Goal: Information Seeking & Learning: Learn about a topic

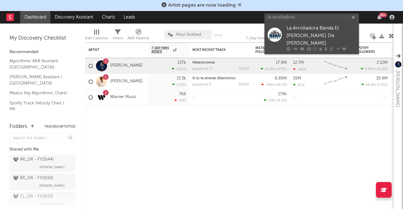
type input "la arrolladora"
click at [267, 34] on link "La Arrolladora Banda El [PERSON_NAME] De [PERSON_NAME]" at bounding box center [312, 37] width 95 height 33
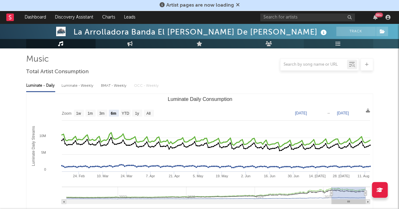
scroll to position [42, 0]
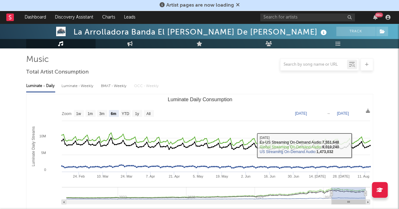
click at [102, 114] on text "3m" at bounding box center [101, 114] width 5 height 4
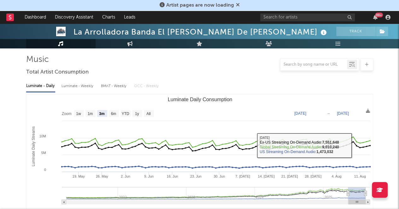
select select "3m"
type input "[DATE]"
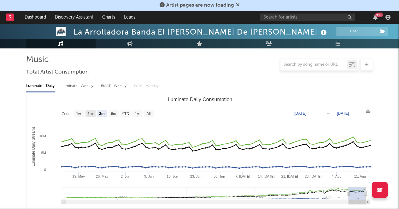
click at [89, 113] on text "1m" at bounding box center [89, 114] width 5 height 4
select select "1m"
type input "[DATE]"
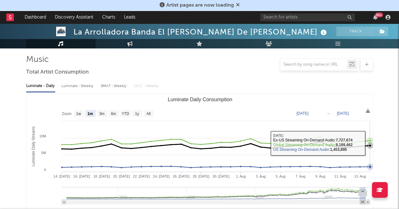
click at [370, 144] on icon "Luminate Daily Consumption" at bounding box center [369, 146] width 6 height 6
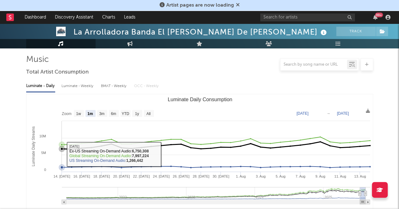
click at [63, 149] on icon "Luminate Daily Consumption" at bounding box center [62, 149] width 6 height 6
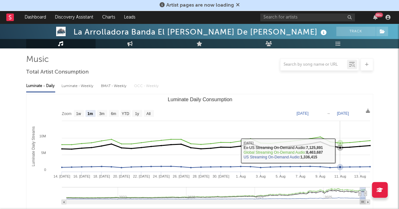
click at [340, 152] on rect "Luminate Daily Consumption" at bounding box center [199, 158] width 346 height 126
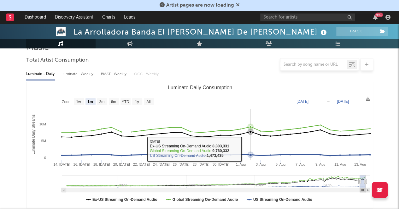
scroll to position [54, 0]
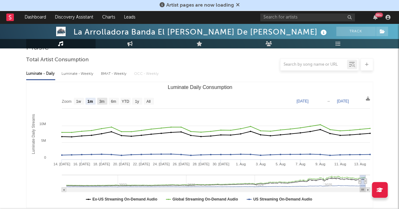
click at [100, 100] on text "3m" at bounding box center [101, 102] width 5 height 4
select select "3m"
type input "[DATE]"
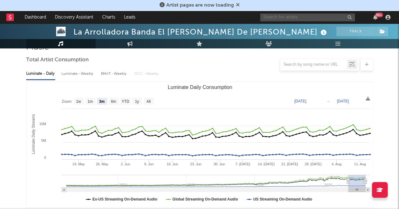
click at [280, 20] on input "text" at bounding box center [307, 18] width 95 height 8
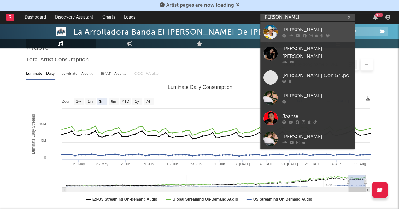
type input "[PERSON_NAME]"
click at [288, 29] on div "[PERSON_NAME]" at bounding box center [316, 30] width 69 height 8
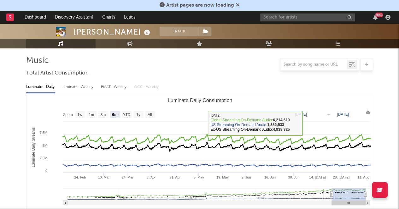
scroll to position [40, 0]
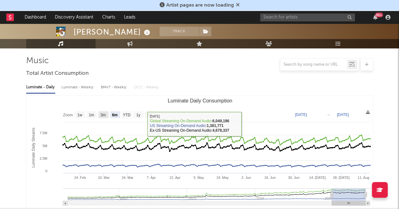
click at [100, 116] on text "3m" at bounding box center [102, 115] width 5 height 4
select select "3m"
type input "[DATE]"
